Goal: Transaction & Acquisition: Purchase product/service

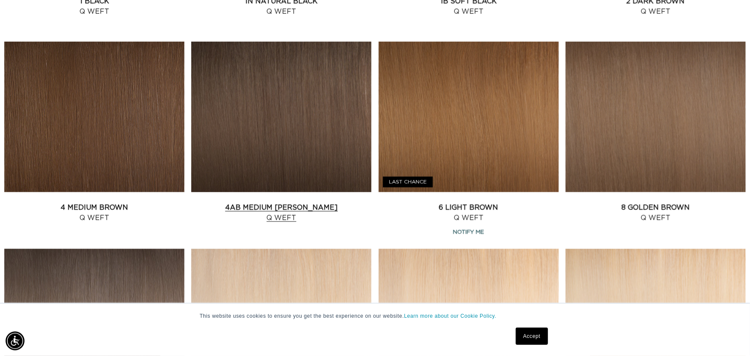
click at [296, 202] on link "4AB Medium Ash Brown Q Weft" at bounding box center [281, 212] width 180 height 21
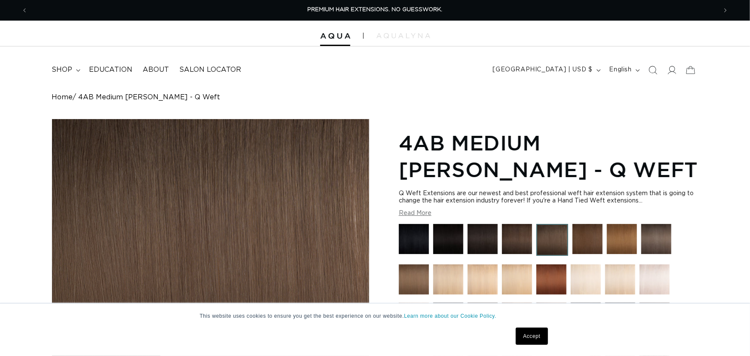
click at [427, 213] on button "Read More" at bounding box center [415, 213] width 33 height 7
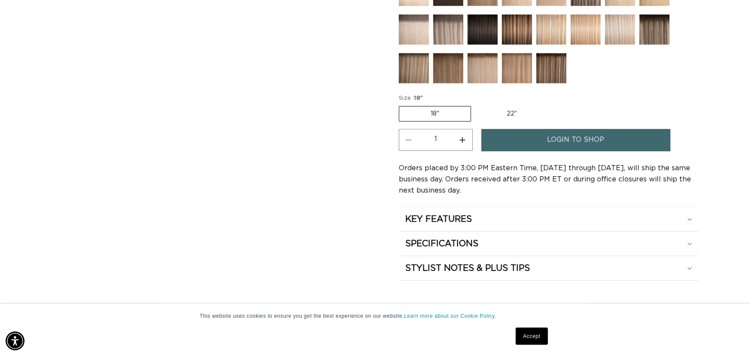
scroll to position [520, 0]
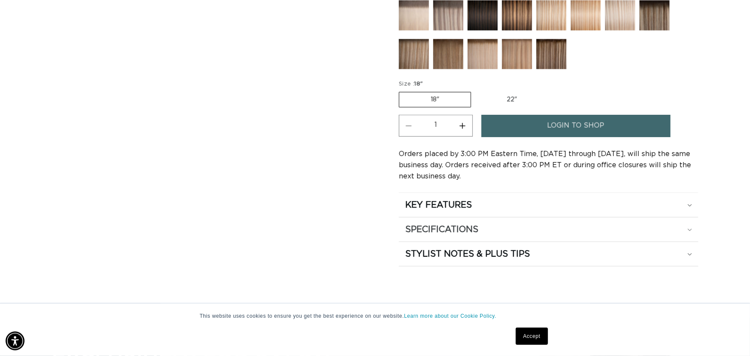
click at [552, 229] on div "SPECIFICATIONS" at bounding box center [548, 229] width 287 height 11
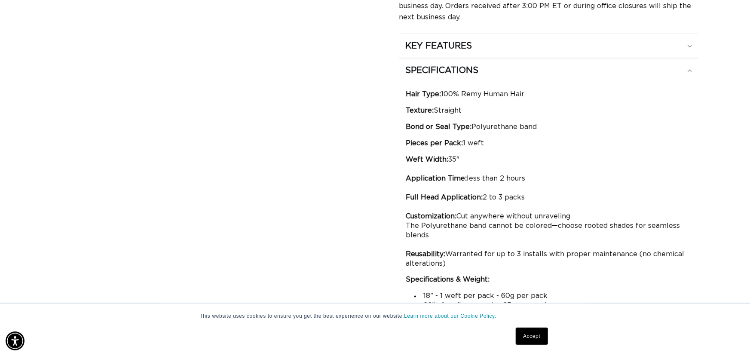
scroll to position [670, 0]
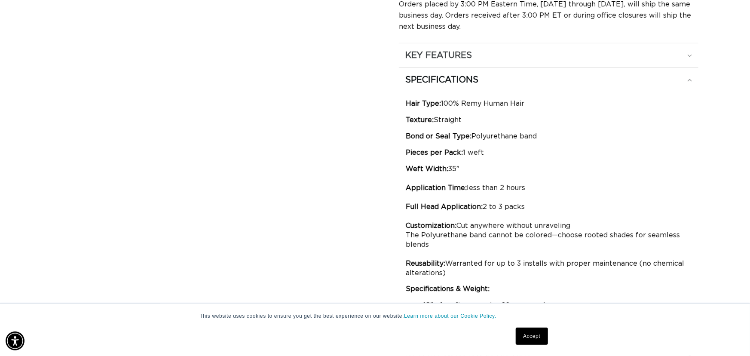
click at [659, 59] on div "KEY FEATURES" at bounding box center [548, 55] width 287 height 11
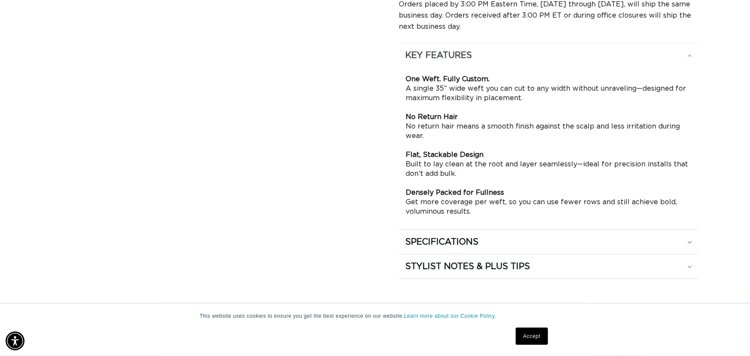
scroll to position [0, 689]
click at [523, 244] on div "SPECIFICATIONS" at bounding box center [548, 241] width 287 height 11
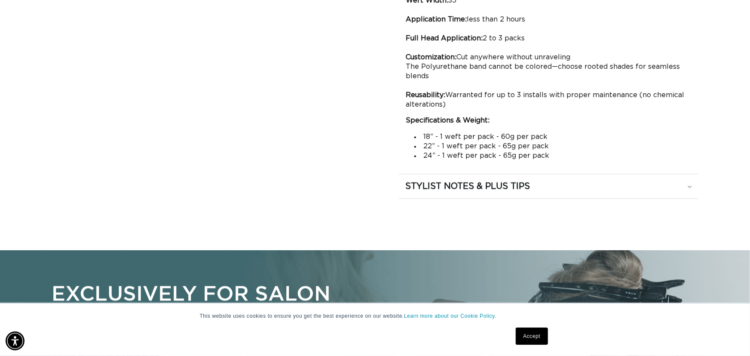
scroll to position [0, 0]
click at [508, 186] on h2 "STYLIST NOTES & PLUS TIPS" at bounding box center [467, 185] width 125 height 11
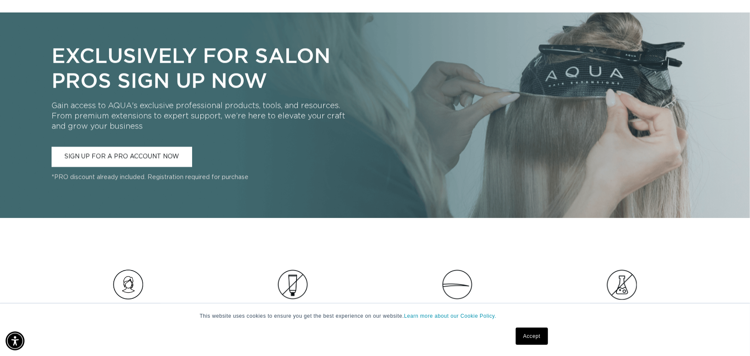
scroll to position [0, 689]
